Goal: Communication & Community: Answer question/provide support

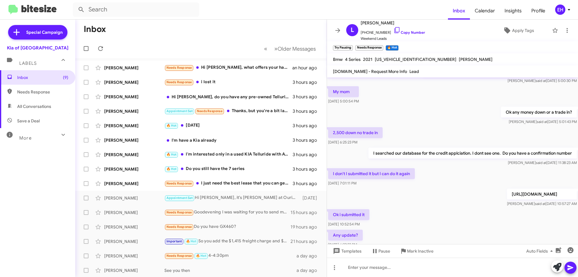
scroll to position [345, 0]
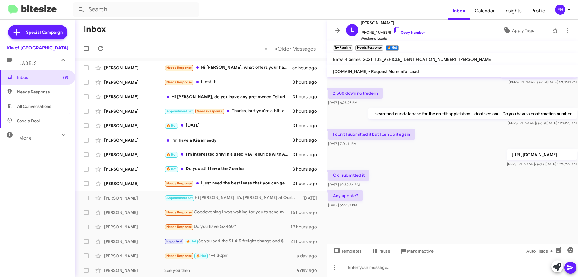
click at [380, 263] on div at bounding box center [452, 266] width 251 height 19
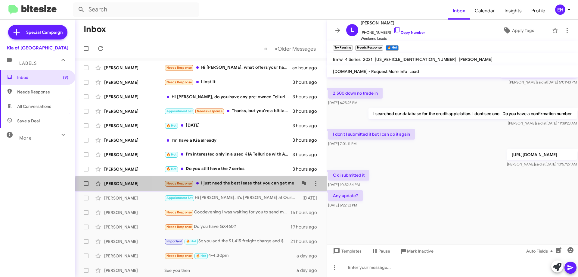
click at [242, 187] on div "[PERSON_NAME] Needs Response I just need the best lease that you can get me 3 h…" at bounding box center [201, 183] width 242 height 12
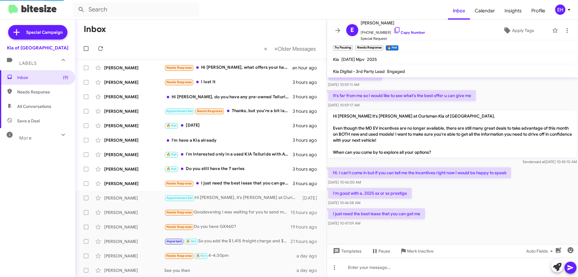
scroll to position [165, 0]
click at [412, 34] on link "Copy Number" at bounding box center [409, 32] width 32 height 5
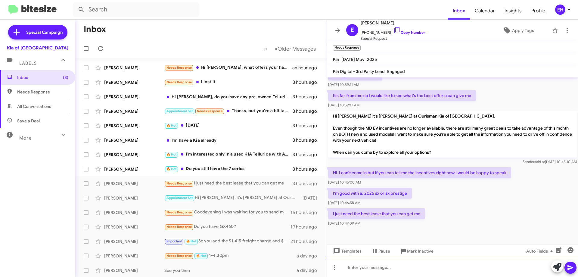
click at [374, 267] on div at bounding box center [452, 266] width 251 height 19
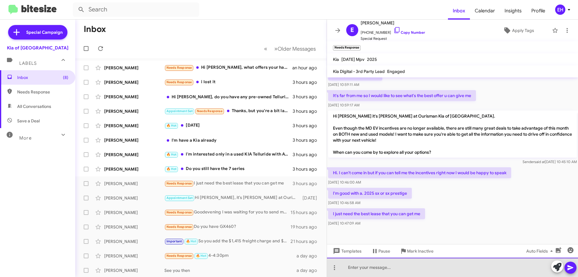
click at [374, 267] on div at bounding box center [452, 266] width 251 height 19
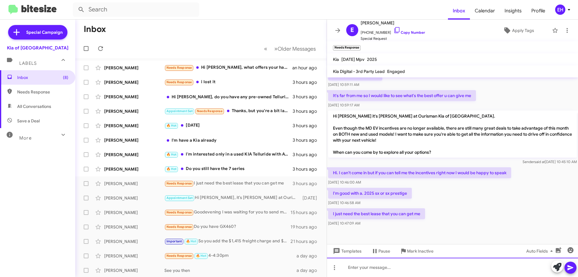
click at [374, 267] on div at bounding box center [452, 266] width 251 height 19
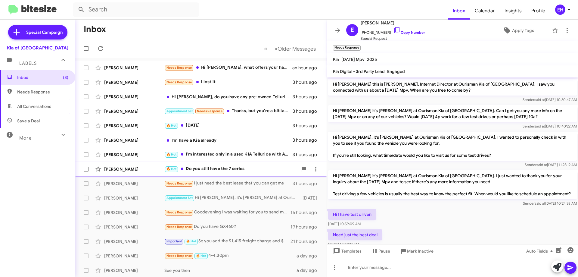
click at [249, 168] on div "🔥 Hot Do you still have the 7 series" at bounding box center [230, 168] width 133 height 7
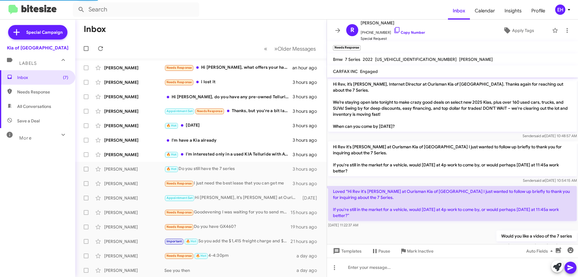
scroll to position [114, 0]
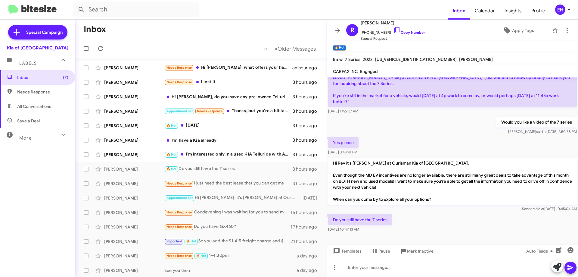
click at [412, 261] on div at bounding box center [452, 266] width 251 height 19
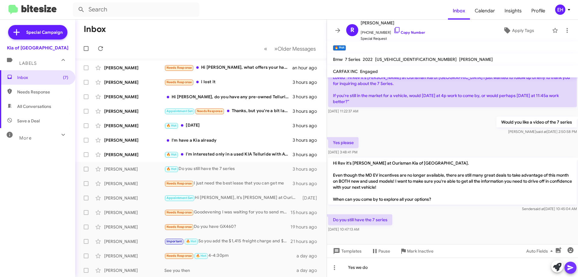
click at [571, 266] on icon at bounding box center [570, 267] width 7 height 7
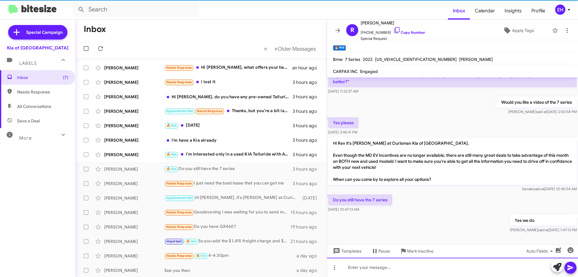
scroll to position [136, 0]
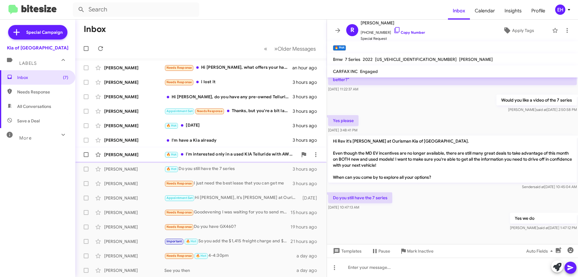
click at [211, 153] on div "🔥 Hot I'm interested only in a used KIA Telluride with AWD and heated seats" at bounding box center [230, 154] width 133 height 7
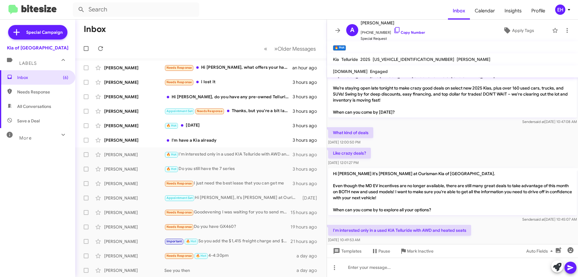
scroll to position [131, 0]
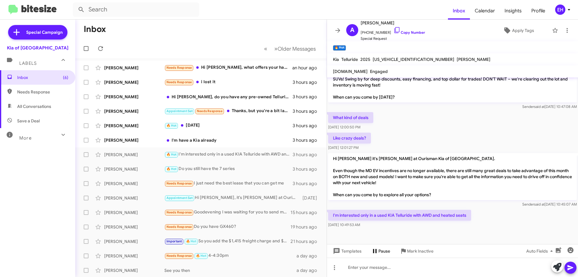
click at [380, 248] on span "Pause" at bounding box center [384, 250] width 12 height 11
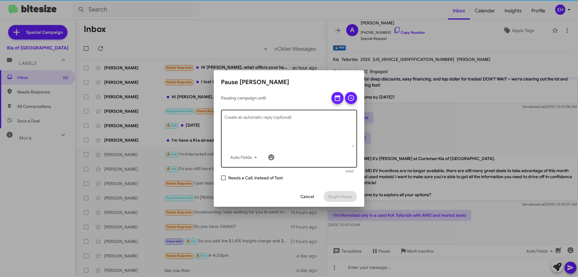
click at [286, 125] on textarea "Create an automatic reply (optional)" at bounding box center [289, 131] width 130 height 31
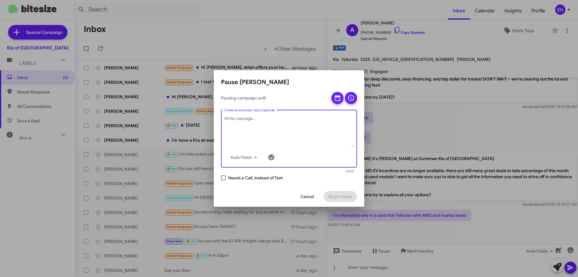
click at [227, 178] on label "Needs a Call, instead of Text" at bounding box center [252, 177] width 62 height 7
click at [223, 180] on input "Needs a Call, instead of Text" at bounding box center [223, 180] width 0 height 0
checkbox input "true"
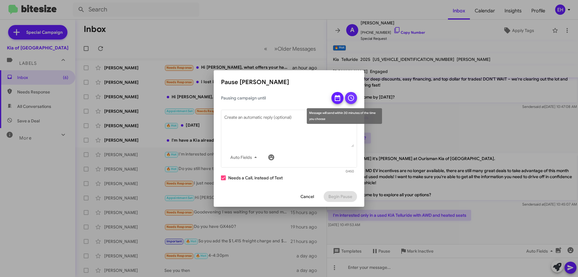
click at [351, 94] on span at bounding box center [350, 98] width 7 height 12
click at [337, 105] on span at bounding box center [337, 100] width 7 height 16
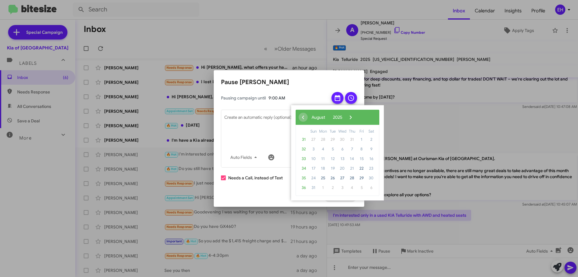
click at [336, 98] on icon at bounding box center [337, 97] width 7 height 7
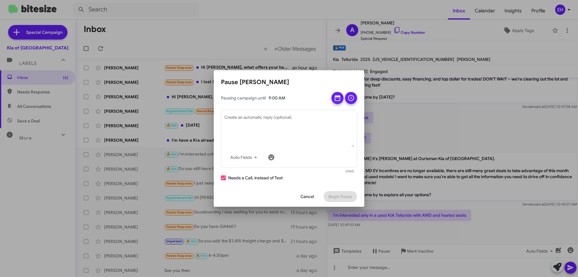
click at [329, 92] on div "Pausing campaign until 9:00 AM" at bounding box center [289, 98] width 136 height 12
drag, startPoint x: 333, startPoint y: 96, endPoint x: 352, endPoint y: 104, distance: 20.6
click at [334, 96] on button at bounding box center [337, 98] width 12 height 12
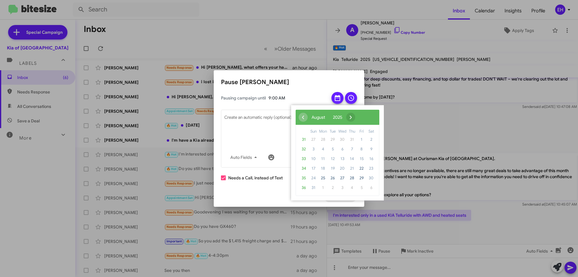
click at [355, 118] on span "›" at bounding box center [350, 117] width 9 height 9
click at [324, 141] on span "1" at bounding box center [323, 139] width 10 height 10
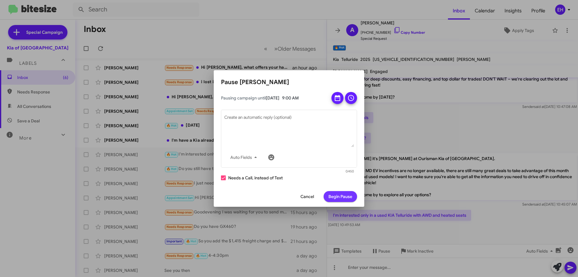
click at [330, 194] on span "Begin Pause" at bounding box center [340, 196] width 24 height 11
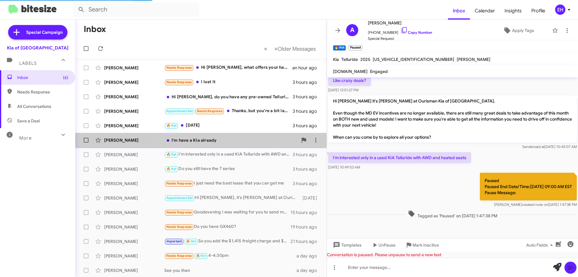
click at [209, 142] on div "I'm have a Kia already" at bounding box center [230, 140] width 133 height 6
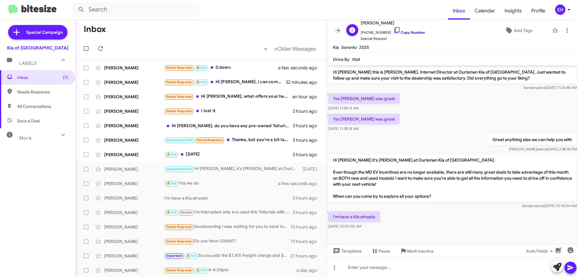
click at [408, 33] on link "Copy Number" at bounding box center [409, 32] width 32 height 5
click at [412, 250] on span "Mark Inactive" at bounding box center [420, 250] width 26 height 11
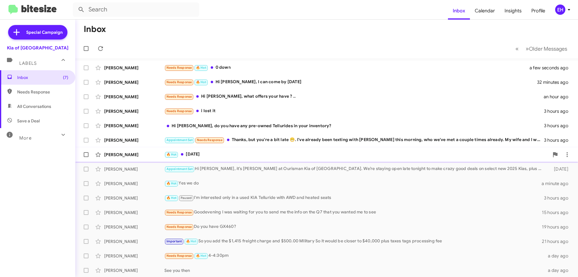
click at [193, 153] on div "🔥 Hot [DATE]" at bounding box center [356, 154] width 385 height 7
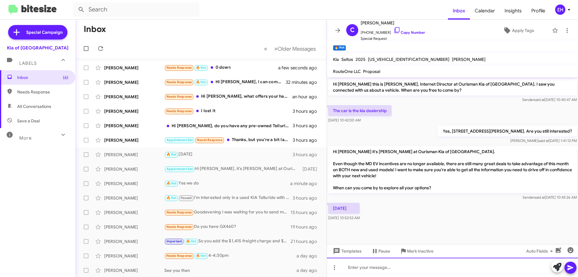
click at [389, 265] on div at bounding box center [452, 266] width 251 height 19
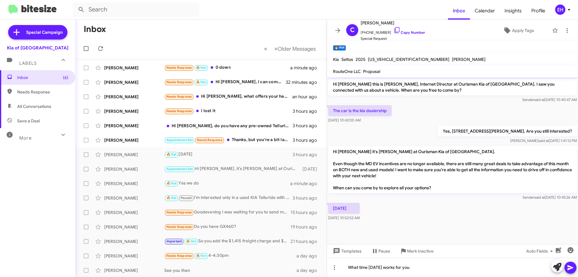
click at [573, 265] on icon at bounding box center [570, 267] width 7 height 7
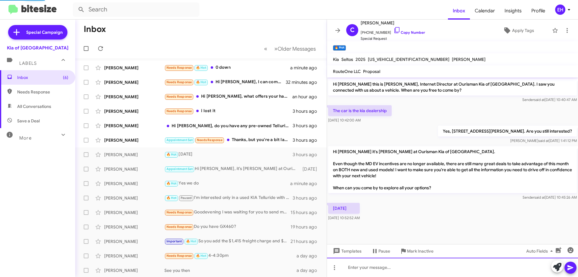
scroll to position [8, 0]
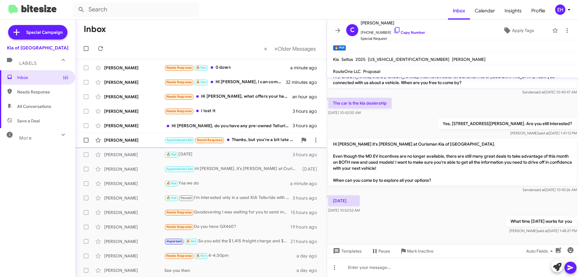
click at [269, 138] on div "Appointment Set Needs Response Thanks, but you're a bit late 😁. I've already be…" at bounding box center [230, 139] width 133 height 7
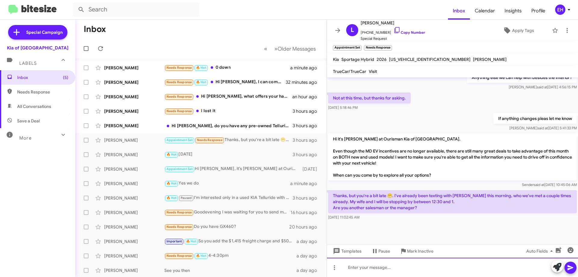
click at [399, 266] on div at bounding box center [452, 266] width 251 height 19
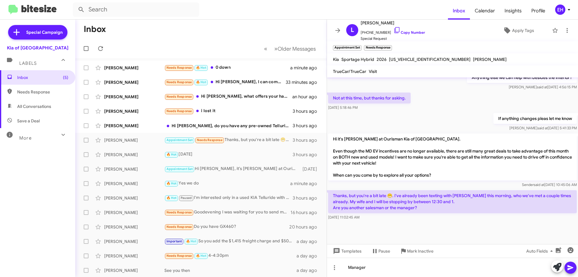
click at [570, 264] on icon at bounding box center [570, 267] width 7 height 7
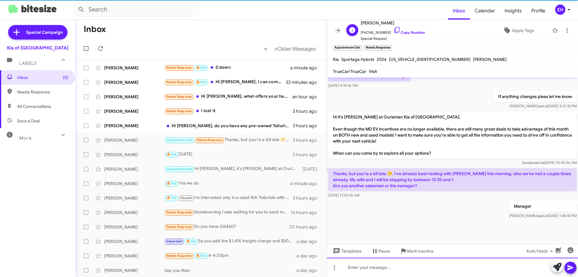
scroll to position [260, 0]
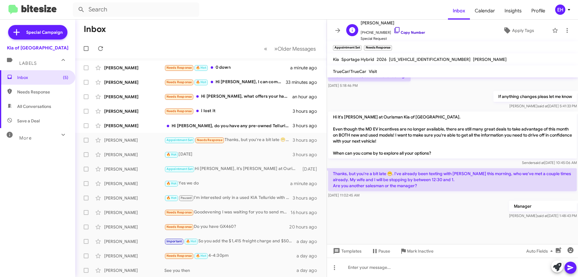
click at [411, 32] on link "Copy Number" at bounding box center [409, 32] width 32 height 5
click at [192, 124] on div "Hi [PERSON_NAME], do you have any pre-owned Tellurides in your inventory?" at bounding box center [230, 125] width 133 height 6
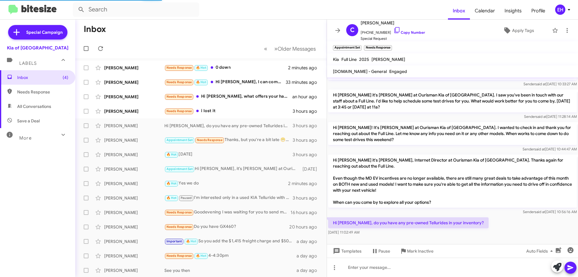
scroll to position [194, 0]
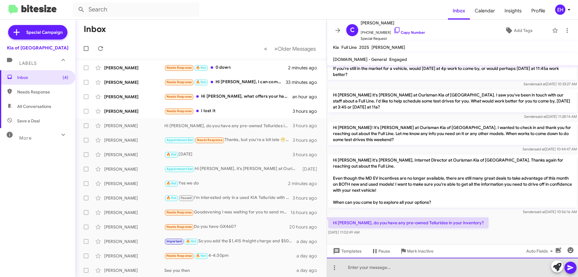
click at [420, 266] on div at bounding box center [452, 266] width 251 height 19
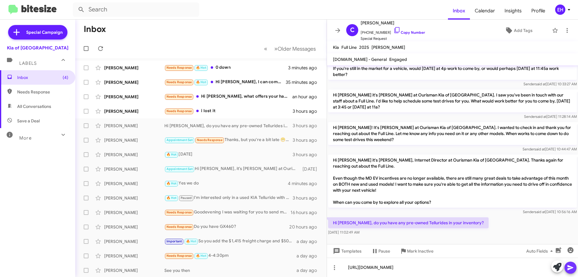
click at [571, 263] on span at bounding box center [570, 267] width 7 height 12
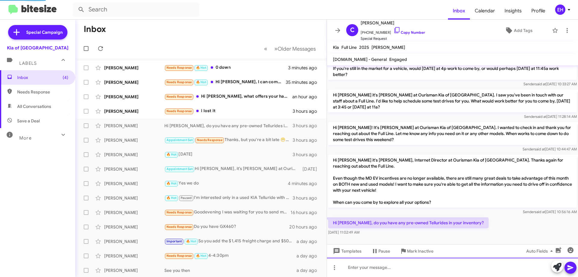
click at [446, 263] on div at bounding box center [452, 266] width 251 height 19
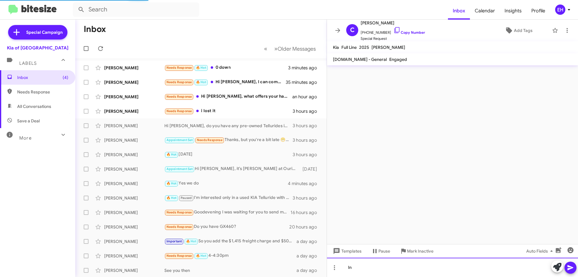
scroll to position [0, 0]
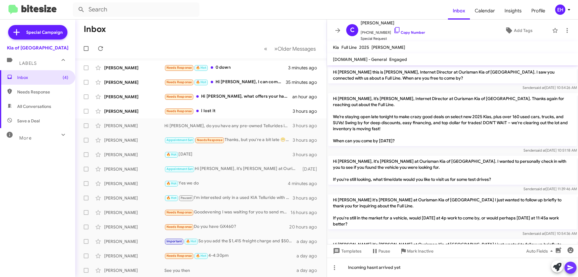
click at [570, 270] on icon at bounding box center [570, 267] width 7 height 7
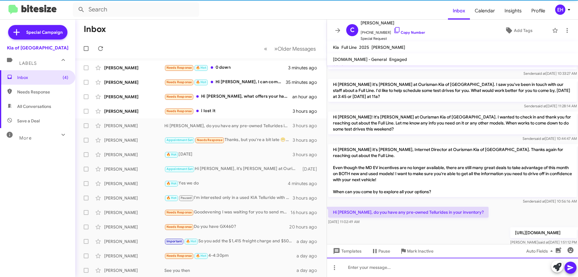
scroll to position [238, 0]
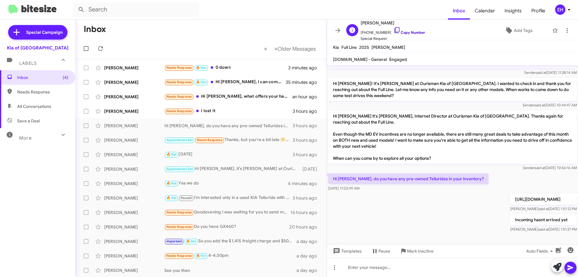
click at [408, 33] on link "Copy Number" at bounding box center [409, 32] width 32 height 5
click at [213, 109] on div "Needs Response i lost it" at bounding box center [230, 110] width 133 height 7
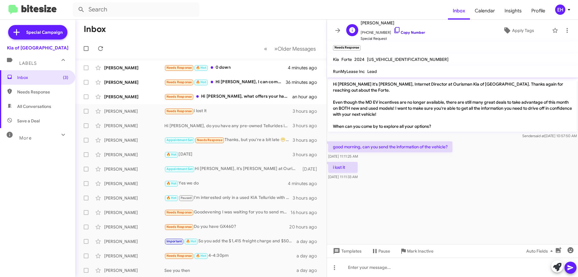
click at [409, 32] on link "Copy Number" at bounding box center [409, 32] width 32 height 5
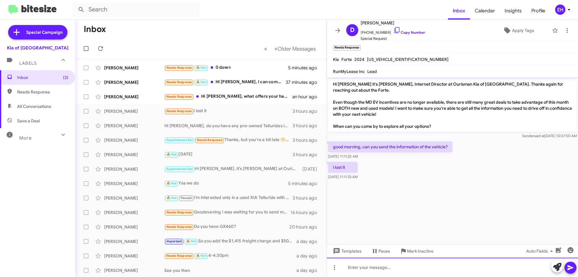
click at [399, 263] on div at bounding box center [452, 266] width 251 height 19
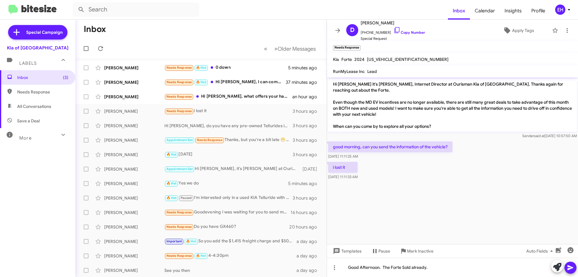
click at [570, 270] on icon at bounding box center [570, 267] width 7 height 7
click at [231, 97] on div "Needs Response Hi [PERSON_NAME], what offers your have ? .." at bounding box center [230, 96] width 133 height 7
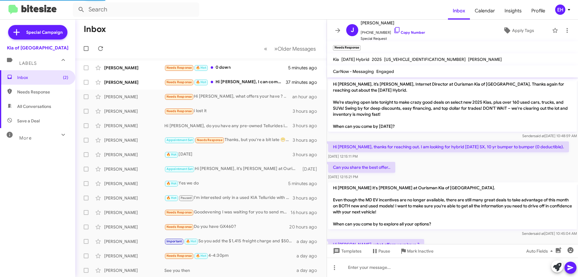
scroll to position [28, 0]
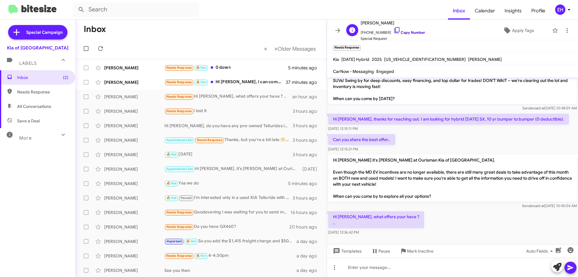
click at [400, 32] on link "Copy Number" at bounding box center [409, 32] width 32 height 5
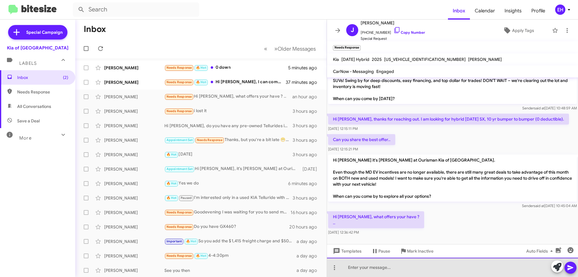
click at [394, 267] on div at bounding box center [452, 266] width 251 height 19
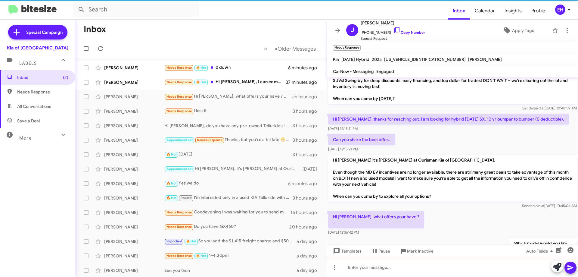
scroll to position [50, 0]
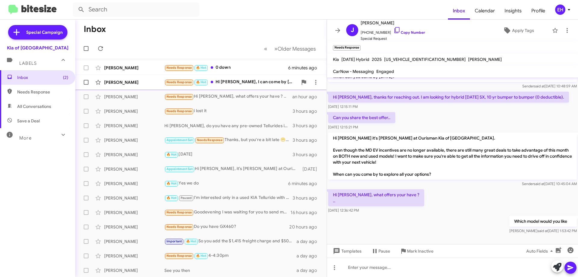
click at [246, 85] on div "Needs Response 🔥 Hot Hi [PERSON_NAME], I can come by [DATE]" at bounding box center [230, 82] width 133 height 7
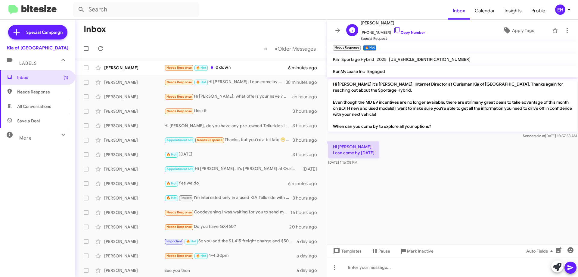
click at [407, 35] on span "[PHONE_NUMBER] Copy Number" at bounding box center [392, 30] width 64 height 9
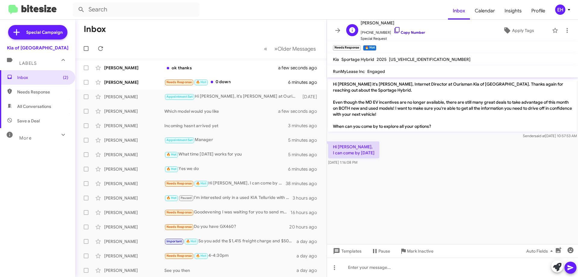
click at [404, 34] on link "Copy Number" at bounding box center [409, 32] width 32 height 5
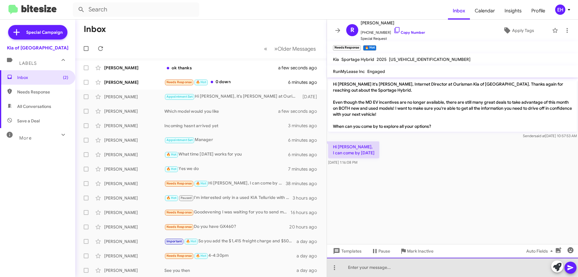
click at [387, 264] on div at bounding box center [452, 266] width 251 height 19
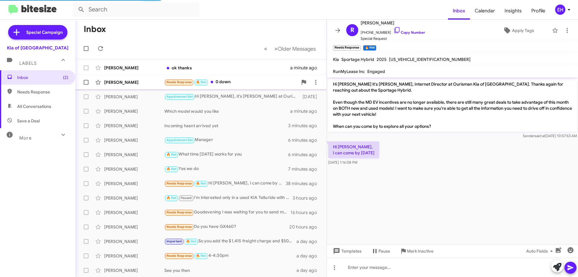
click at [242, 85] on div "Needs Response 🔥 Hot 0 down" at bounding box center [230, 82] width 133 height 7
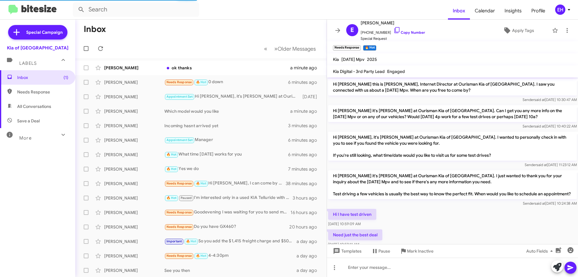
scroll to position [231, 0]
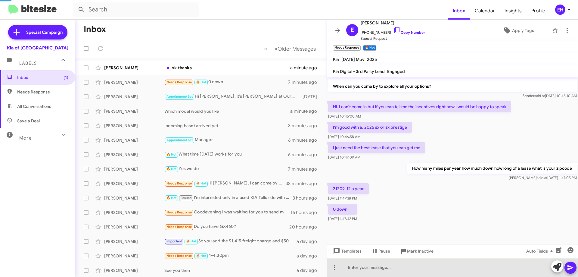
click at [358, 266] on div at bounding box center [452, 266] width 251 height 19
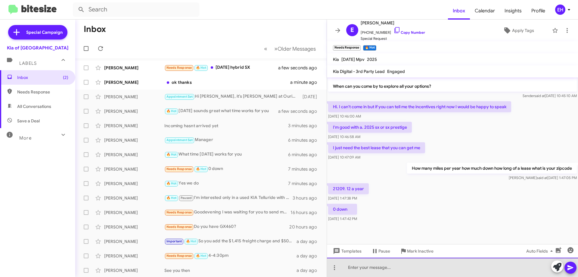
click at [392, 267] on div at bounding box center [452, 266] width 251 height 19
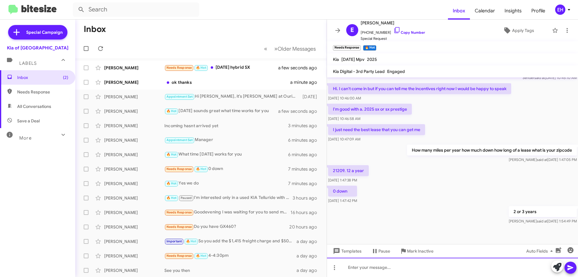
scroll to position [253, 0]
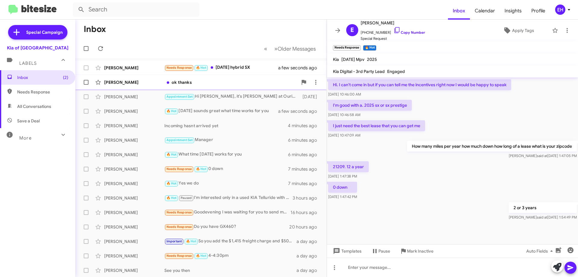
click at [209, 80] on div "ok thanks" at bounding box center [230, 82] width 133 height 6
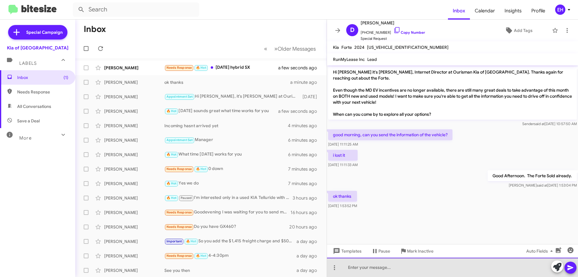
click at [421, 266] on div at bounding box center [452, 266] width 251 height 19
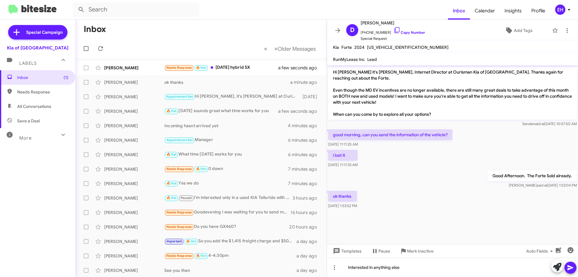
click at [569, 266] on icon at bounding box center [570, 267] width 6 height 5
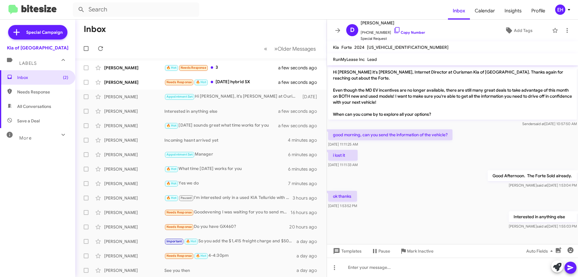
click at [37, 91] on span "Needs Response" at bounding box center [42, 92] width 51 height 6
type input "in:needs-response"
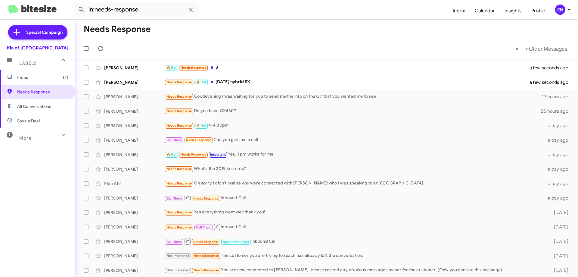
click at [29, 79] on span "Inbox (2)" at bounding box center [42, 77] width 51 height 6
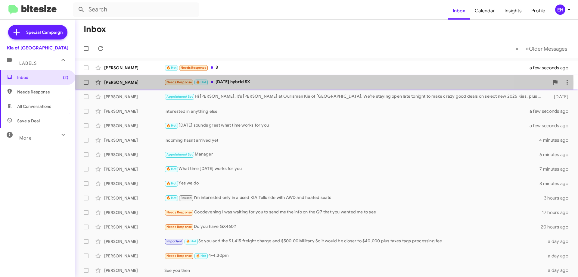
click at [237, 83] on div "Needs Response 🔥 Hot [DATE] hybrid SX" at bounding box center [356, 82] width 385 height 7
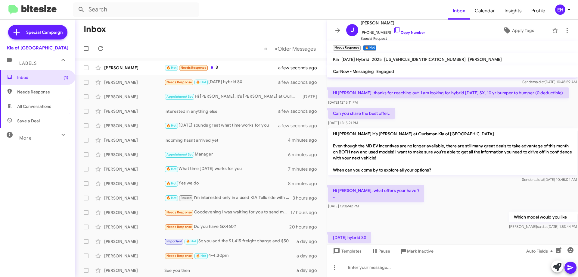
scroll to position [72, 0]
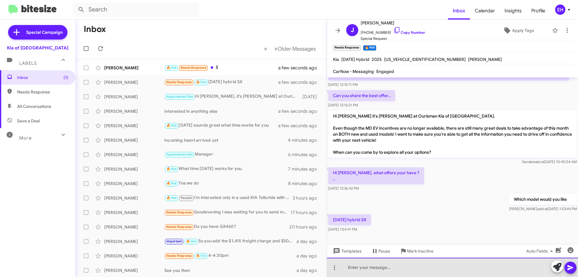
click at [392, 264] on div at bounding box center [452, 266] width 251 height 19
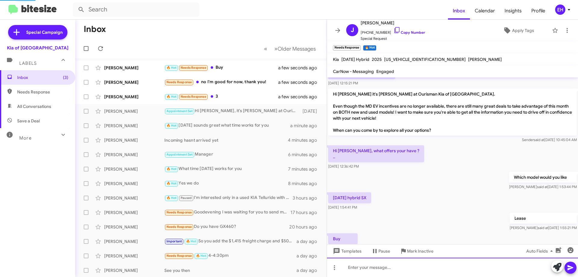
scroll to position [116, 0]
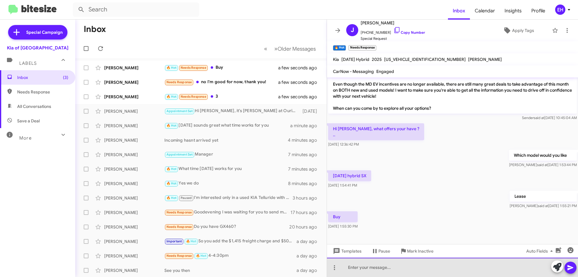
click at [369, 267] on div at bounding box center [452, 266] width 251 height 19
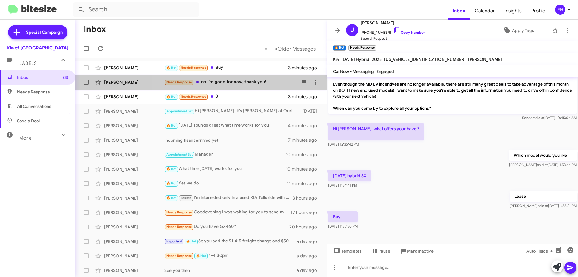
click at [238, 83] on div "Needs Response no I'm good for now, thank you!" at bounding box center [230, 82] width 133 height 7
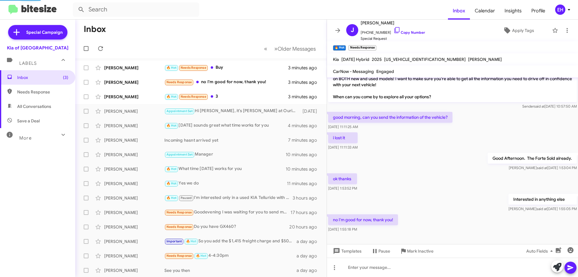
scroll to position [29, 0]
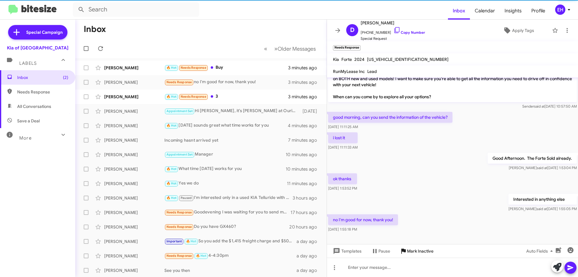
click at [416, 244] on mat-tooltip-component "Mark Inactive" at bounding box center [416, 236] width 32 height 18
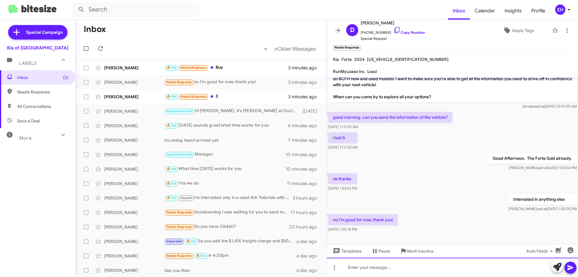
click at [402, 258] on div at bounding box center [452, 266] width 251 height 19
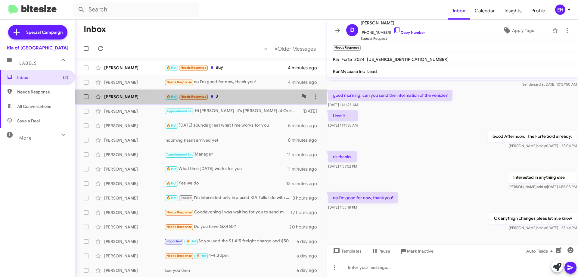
click at [261, 95] on div "🔥 Hot Needs Response 3" at bounding box center [230, 96] width 133 height 7
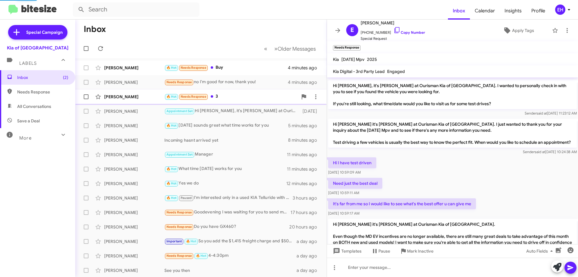
scroll to position [275, 0]
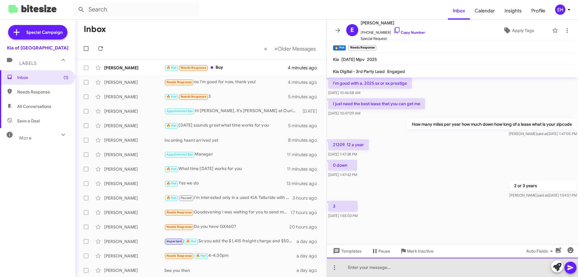
click at [369, 273] on div at bounding box center [452, 266] width 251 height 19
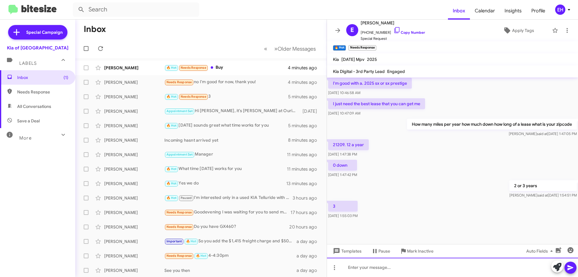
drag, startPoint x: 395, startPoint y: 265, endPoint x: 404, endPoint y: 270, distance: 10.0
click at [398, 267] on div at bounding box center [452, 266] width 251 height 19
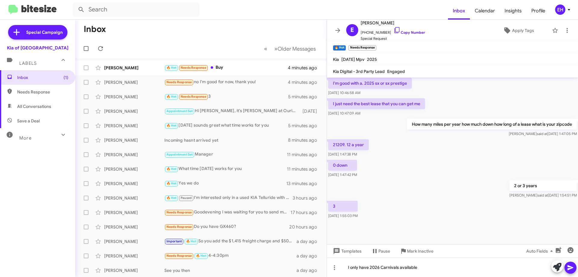
click at [571, 270] on icon at bounding box center [570, 267] width 7 height 7
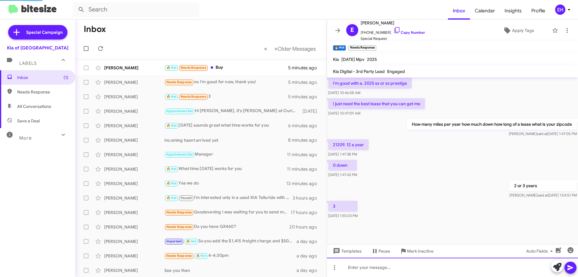
scroll to position [0, 0]
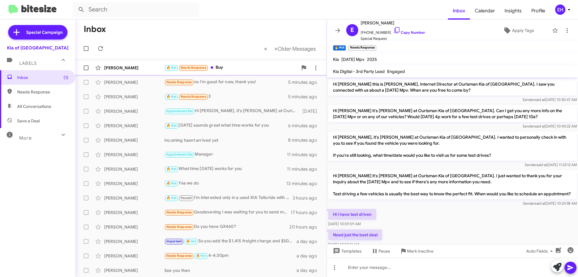
click at [226, 67] on div "🔥 Hot Needs Response Buy" at bounding box center [230, 67] width 133 height 7
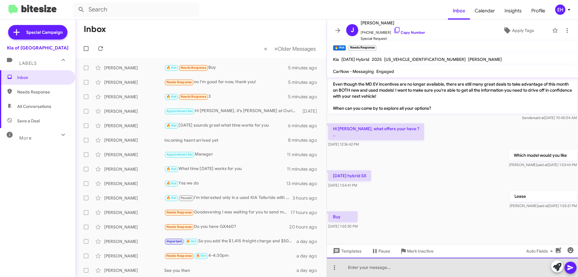
click at [404, 267] on div at bounding box center [452, 266] width 251 height 19
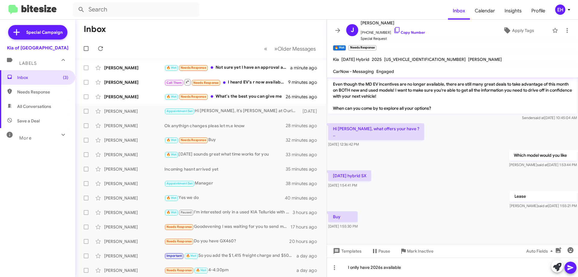
click at [571, 263] on span at bounding box center [570, 267] width 7 height 12
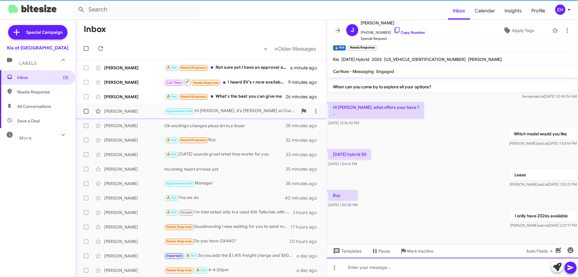
scroll to position [137, 0]
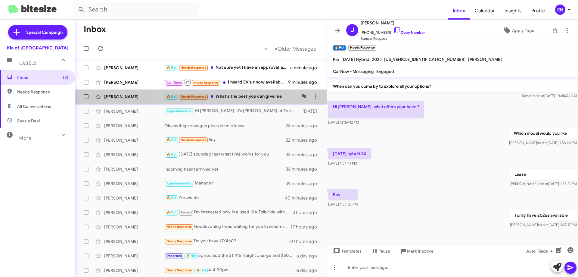
click at [253, 97] on div "🔥 Hot Needs Response What's the best you can give me" at bounding box center [230, 96] width 133 height 7
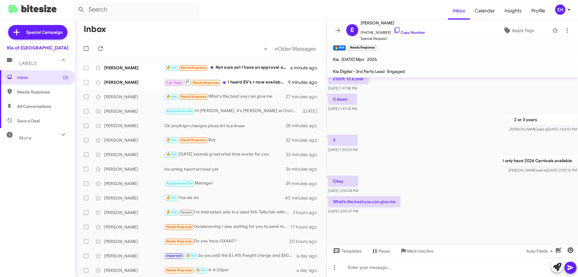
scroll to position [341, 0]
click at [243, 65] on div "🔥 Hot Needs Response Not sure yet I have an approval already but I want to look…" at bounding box center [230, 67] width 133 height 7
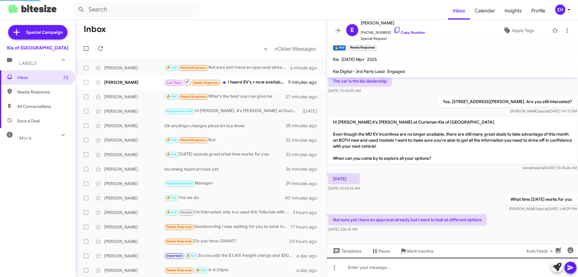
scroll to position [29, 0]
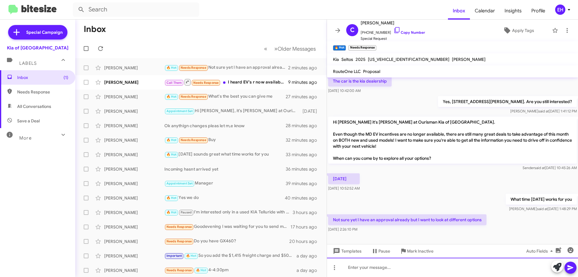
click at [413, 270] on div at bounding box center [452, 266] width 251 height 19
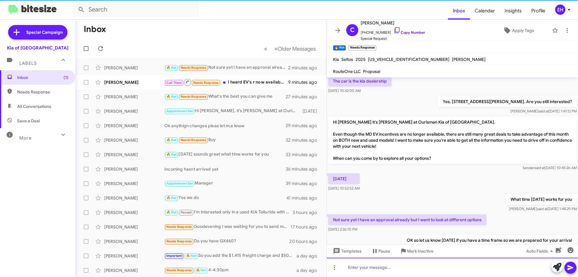
scroll to position [51, 0]
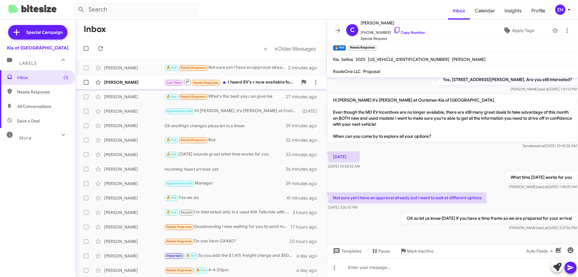
click at [250, 88] on span "[PERSON_NAME] Call Them Needs Response I heard EV's r now available for lease f…" at bounding box center [200, 82] width 251 height 14
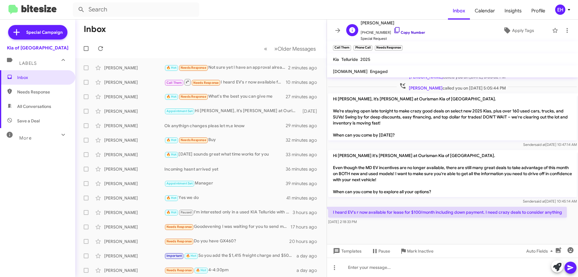
click at [411, 33] on link "Copy Number" at bounding box center [409, 32] width 32 height 5
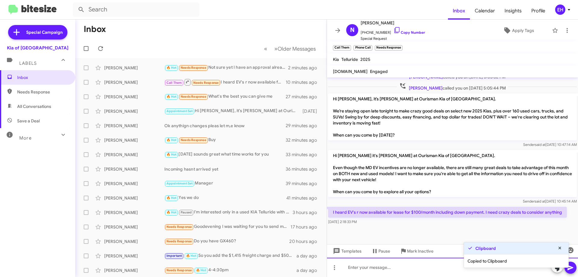
click at [395, 264] on div at bounding box center [452, 266] width 251 height 19
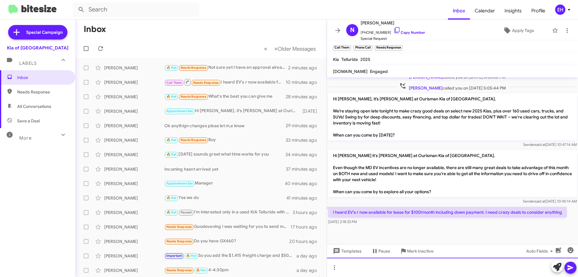
click at [357, 269] on div at bounding box center [452, 266] width 251 height 19
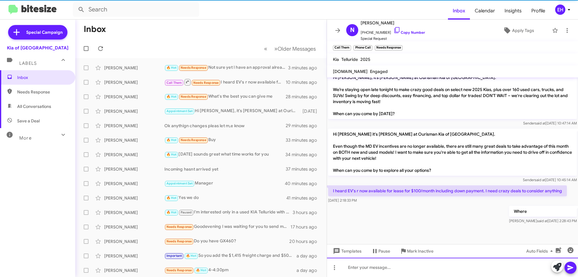
scroll to position [123, 0]
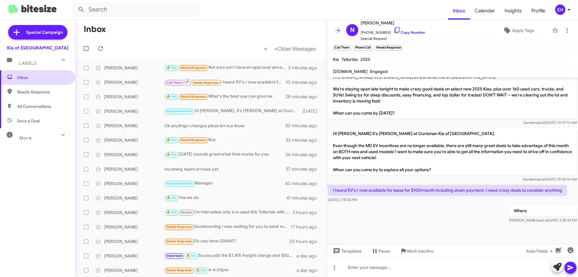
click at [28, 75] on span "Inbox" at bounding box center [42, 77] width 51 height 6
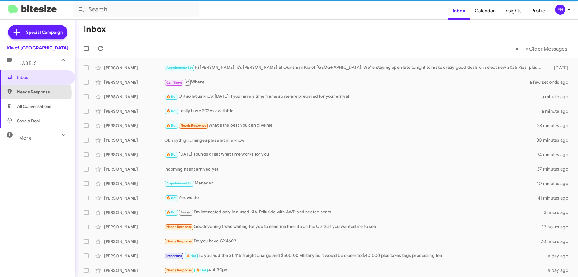
click at [23, 93] on span "Needs Response" at bounding box center [42, 92] width 51 height 6
type input "in:needs-response"
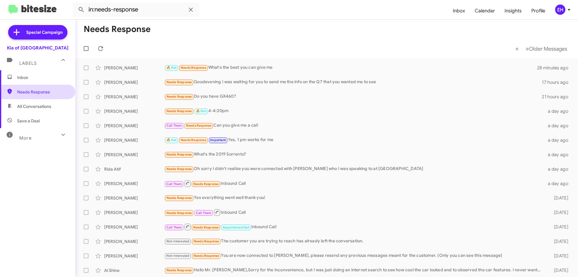
click at [24, 91] on span "Needs Response" at bounding box center [42, 92] width 51 height 6
click at [22, 77] on span "Inbox" at bounding box center [42, 77] width 51 height 6
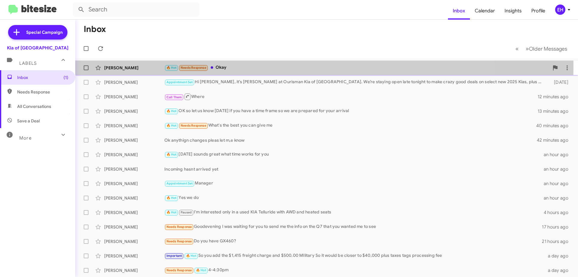
click at [226, 67] on div "🔥 Hot Needs Response Okay" at bounding box center [356, 67] width 385 height 7
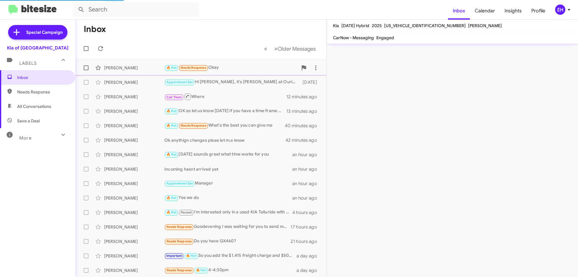
click at [219, 69] on div "🔥 Hot Needs Response Okay" at bounding box center [230, 67] width 133 height 7
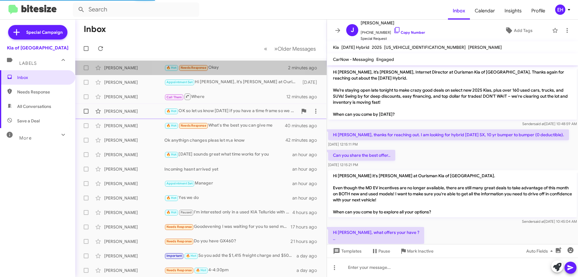
scroll to position [147, 0]
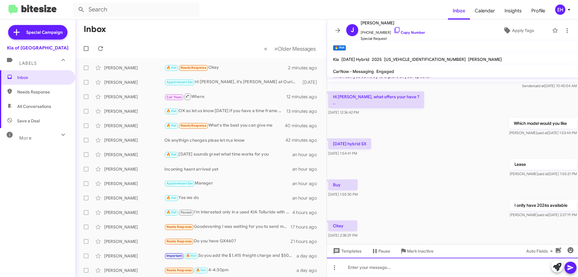
click at [378, 260] on div at bounding box center [452, 266] width 251 height 19
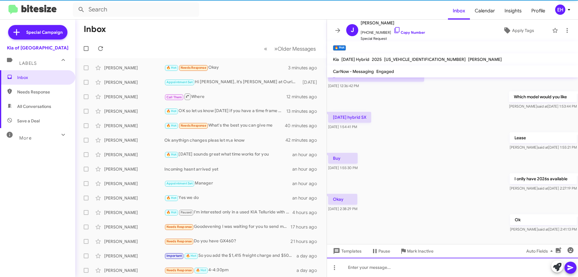
scroll to position [181, 0]
